Goal: Information Seeking & Learning: Compare options

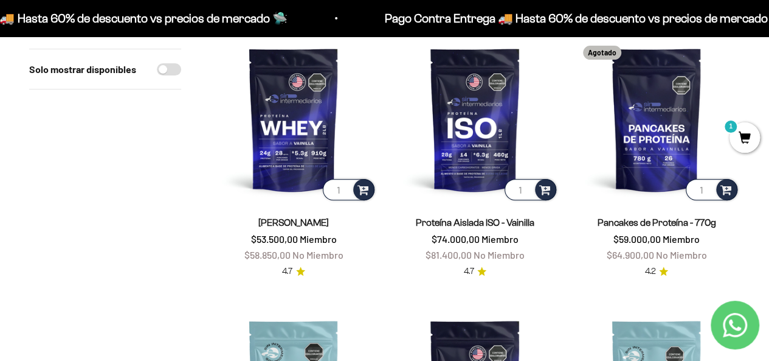
scroll to position [170, 0]
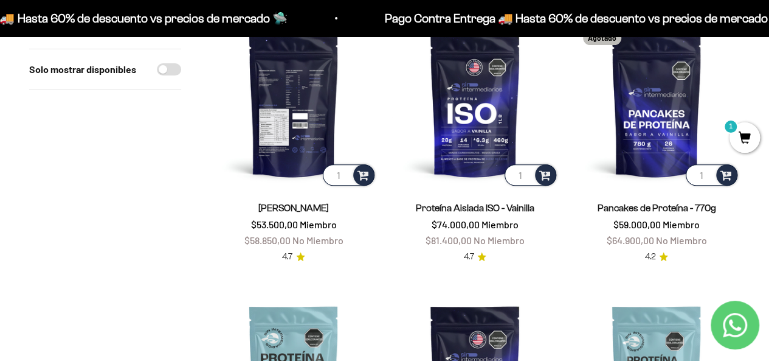
click at [286, 119] on img at bounding box center [293, 104] width 167 height 167
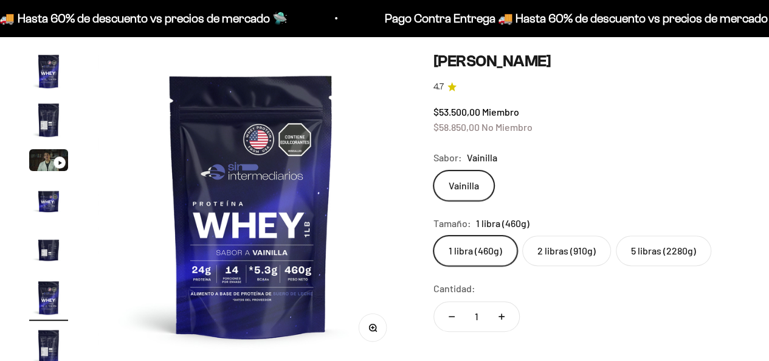
scroll to position [122, 0]
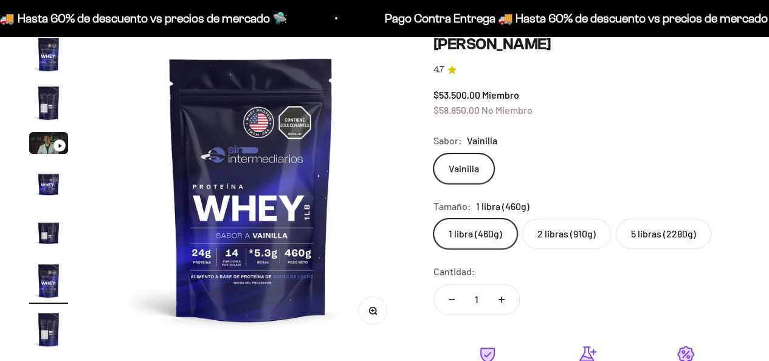
click at [673, 230] on label "5 libras (2280g)" at bounding box center [663, 233] width 95 height 30
click at [433, 218] on input "5 libras (2280g)" at bounding box center [433, 218] width 1 height 1
radio input "true"
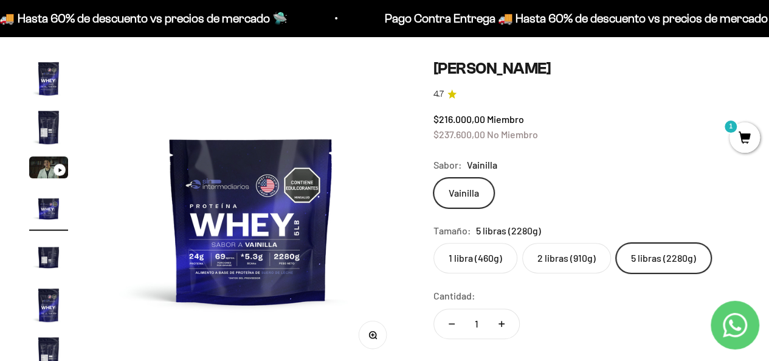
scroll to position [97, 0]
click at [572, 257] on label "2 libras (910g)" at bounding box center [566, 258] width 89 height 30
click at [433, 243] on input "2 libras (910g)" at bounding box center [433, 242] width 1 height 1
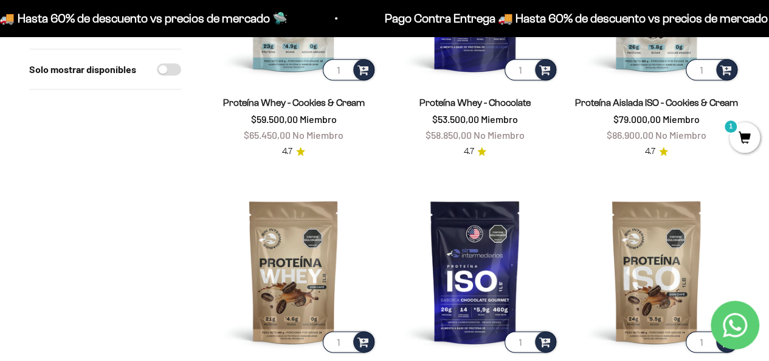
scroll to position [469, 0]
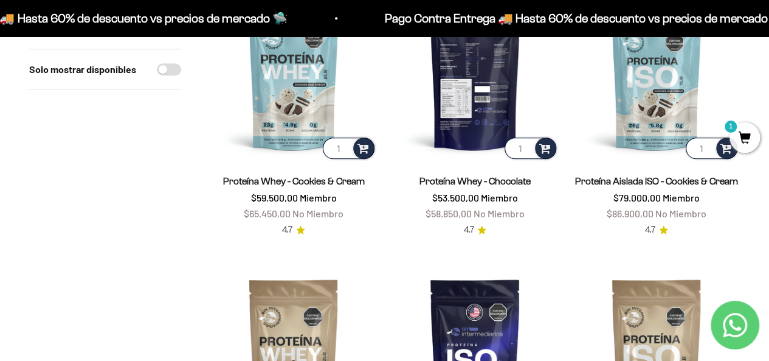
click at [490, 72] on img at bounding box center [475, 78] width 167 height 167
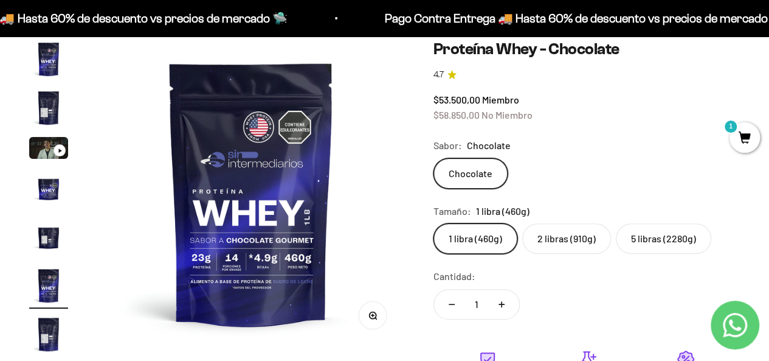
scroll to position [122, 0]
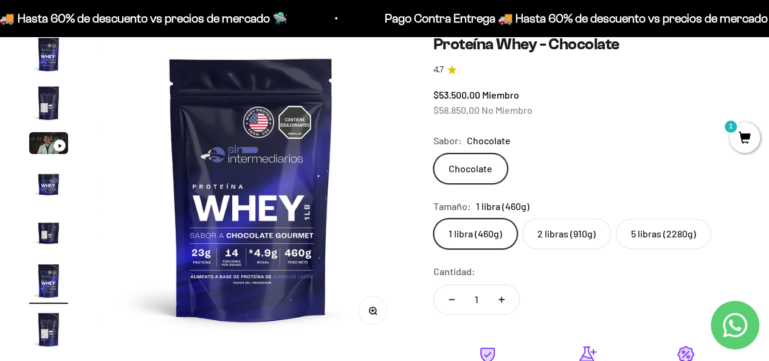
click at [676, 231] on label "5 libras (2280g)" at bounding box center [663, 233] width 95 height 30
click at [433, 218] on input "5 libras (2280g)" at bounding box center [433, 218] width 1 height 1
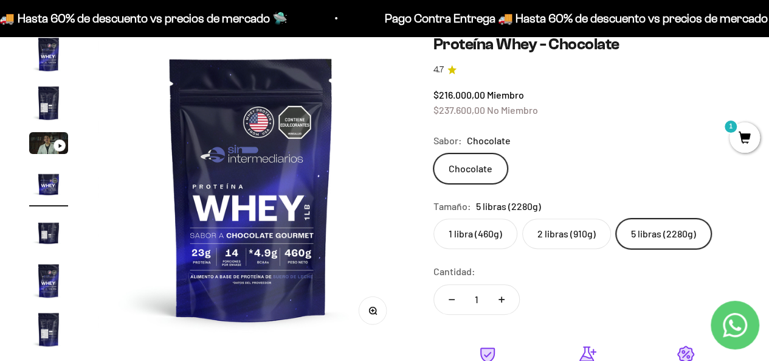
scroll to position [0, 942]
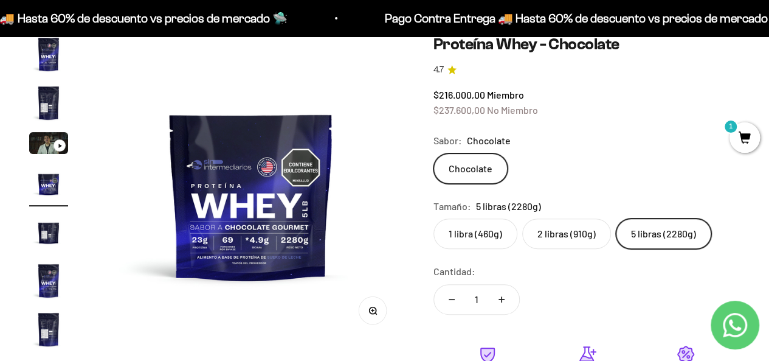
click at [578, 226] on label "2 libras (910g)" at bounding box center [566, 233] width 89 height 30
click at [433, 218] on input "2 libras (910g)" at bounding box center [433, 218] width 1 height 1
